Goal: Information Seeking & Learning: Learn about a topic

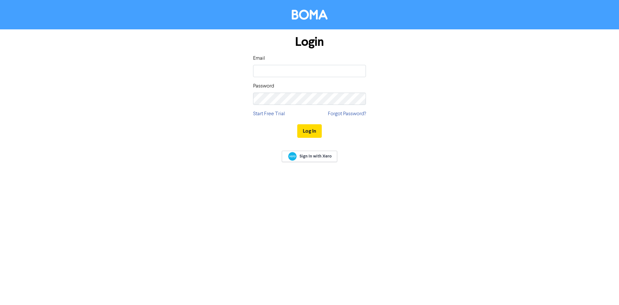
type input "[EMAIL_ADDRESS][DOMAIN_NAME]"
click at [312, 129] on button "Log In" at bounding box center [309, 131] width 25 height 14
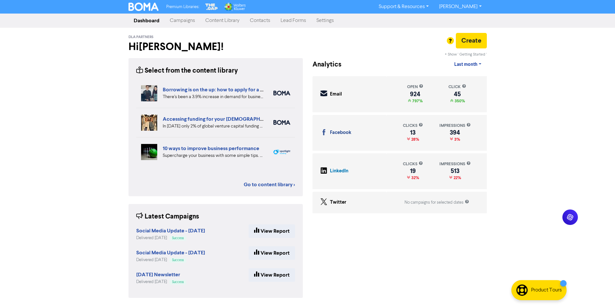
click at [110, 165] on div "Premium Libraries: Support & Resources Video Tutorials FAQ & Guides Marketing E…" at bounding box center [307, 152] width 615 height 305
click at [89, 167] on div "Premium Libraries: Support & Resources Video Tutorials FAQ & Guides Marketing E…" at bounding box center [307, 152] width 615 height 305
click at [103, 246] on div "Premium Libraries: Support & Resources Video Tutorials FAQ & Guides Marketing E…" at bounding box center [307, 152] width 615 height 305
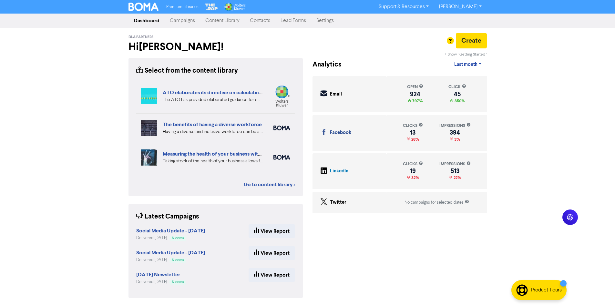
click at [119, 242] on div "Premium Libraries: Support & Resources Video Tutorials FAQ & Guides Marketing E…" at bounding box center [307, 152] width 615 height 305
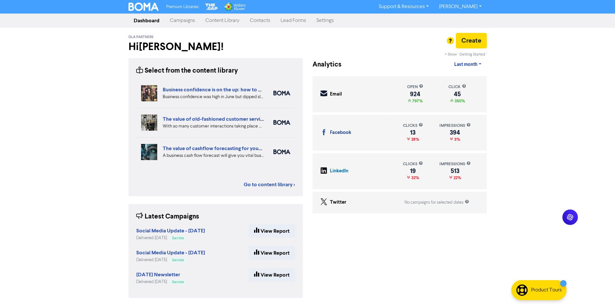
click at [75, 121] on div "Premium Libraries: Support & Resources Video Tutorials FAQ & Guides Marketing E…" at bounding box center [307, 152] width 615 height 305
click at [566, 119] on div "Premium Libraries: Support & Resources Video Tutorials FAQ & Guides Marketing E…" at bounding box center [307, 152] width 615 height 305
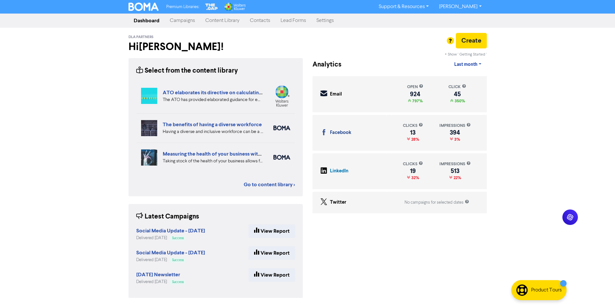
click at [84, 49] on div "Premium Libraries: Support & Resources Video Tutorials FAQ & Guides Marketing E…" at bounding box center [307, 152] width 615 height 305
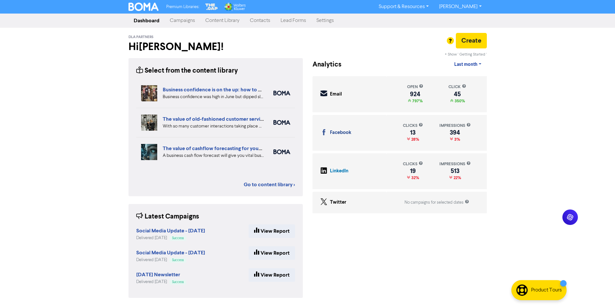
click at [176, 21] on link "Campaigns" at bounding box center [182, 20] width 35 height 13
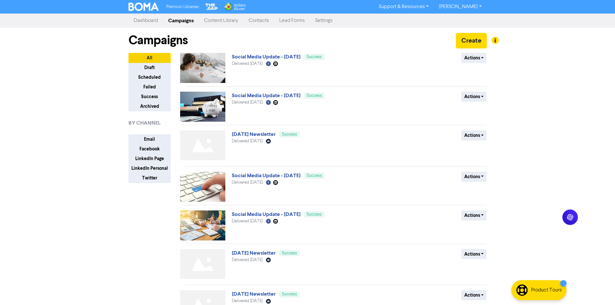
click at [234, 22] on link "Content Library" at bounding box center [221, 20] width 45 height 13
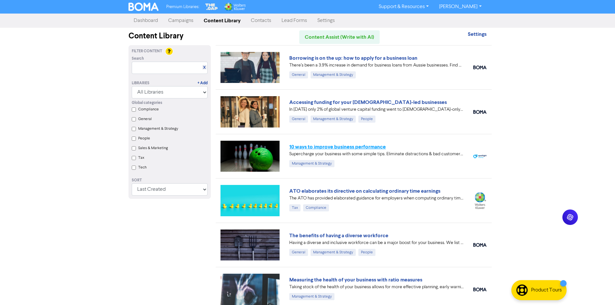
click at [315, 148] on link "10 ways to improve business performance" at bounding box center [337, 147] width 96 height 6
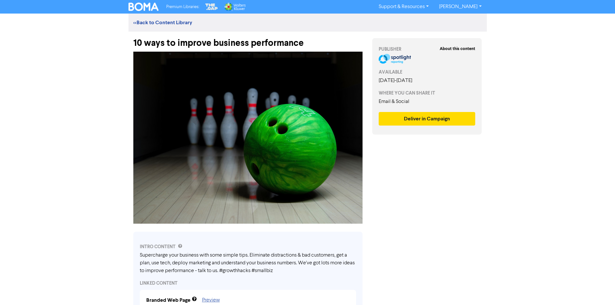
scroll to position [194, 0]
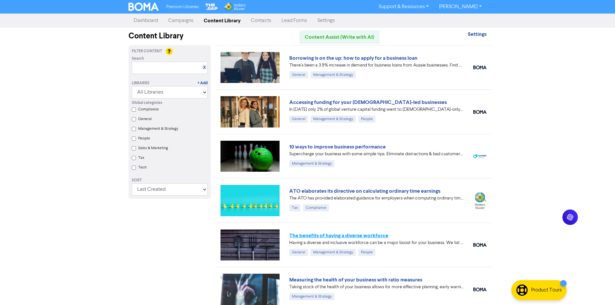
click at [318, 235] on link "The benefits of having a diverse workforce" at bounding box center [338, 235] width 99 height 6
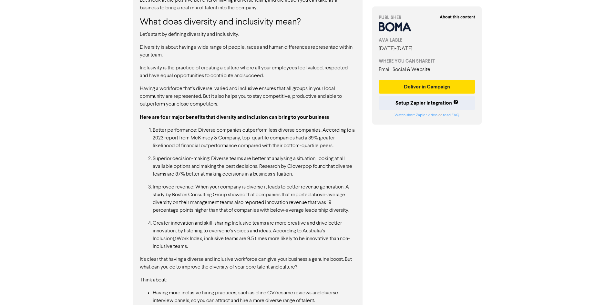
scroll to position [494, 0]
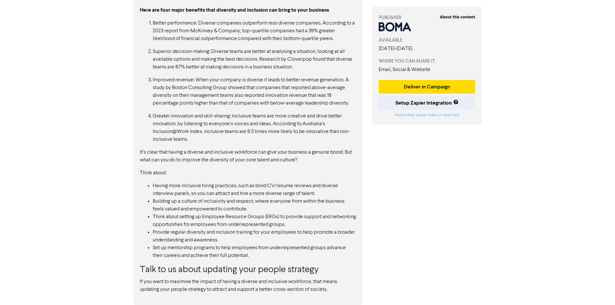
click at [285, 198] on li "Building up a culture of inclusivity and respect, where everyone from within th…" at bounding box center [254, 204] width 203 height 15
click at [258, 290] on p "If you want to maximise the impact of having a diverse and inclusive workforce,…" at bounding box center [248, 285] width 216 height 15
click at [310, 290] on p "If you want to maximise the impact of having a diverse and inclusive workforce,…" at bounding box center [248, 285] width 216 height 15
click at [313, 290] on p "If you want to maximise the impact of having a diverse and inclusive workforce,…" at bounding box center [248, 285] width 216 height 15
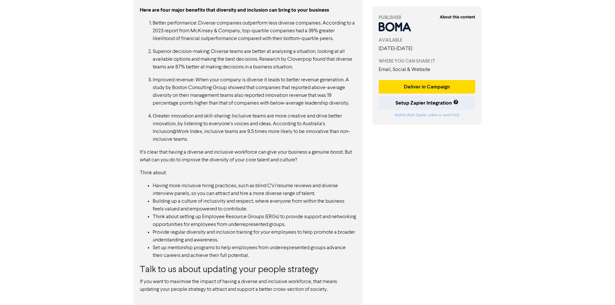
click at [350, 245] on li "Set up mentorship programs to help employees from underrepresented groups advan…" at bounding box center [254, 251] width 203 height 15
click at [245, 275] on h3 "Talk to us about updating your people strategy" at bounding box center [248, 270] width 216 height 11
click at [224, 285] on p "If you want to maximise the impact of having a diverse and inclusive workforce,…" at bounding box center [248, 285] width 216 height 15
click at [239, 159] on p "It’s clear that having a diverse and inclusive workforce can give your business…" at bounding box center [248, 155] width 216 height 15
click at [252, 242] on li "Provide regular diversity and inclusion training for your employees to help pro…" at bounding box center [254, 235] width 203 height 15
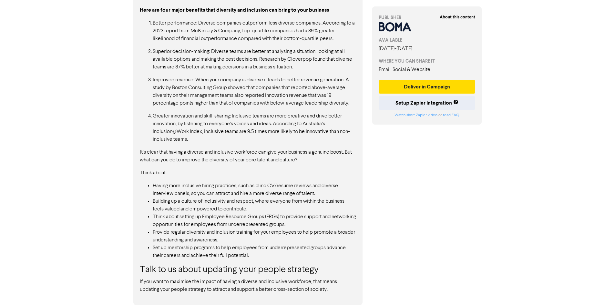
click at [313, 238] on li "Provide regular diversity and inclusion training for your employees to help pro…" at bounding box center [254, 235] width 203 height 15
drag, startPoint x: 193, startPoint y: 261, endPoint x: 196, endPoint y: 261, distance: 3.5
click at [193, 261] on div "Having a diverse and inclusive workforce isn’t just about displaying the best v…" at bounding box center [248, 81] width 216 height 425
click at [199, 199] on li "Building up a culture of inclusivity and respect, where everyone from within th…" at bounding box center [254, 204] width 203 height 15
click at [192, 249] on li "Set up mentorship programs to help employees from underrepresented groups advan…" at bounding box center [254, 251] width 203 height 15
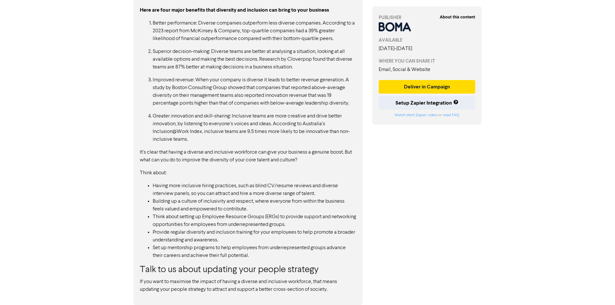
click at [279, 281] on p "If you want to maximise the impact of having a diverse and inclusive workforce,…" at bounding box center [248, 285] width 216 height 15
click at [304, 292] on p "If you want to maximise the impact of having a diverse and inclusive workforce,…" at bounding box center [248, 285] width 216 height 15
